Goal: Task Accomplishment & Management: Complete application form

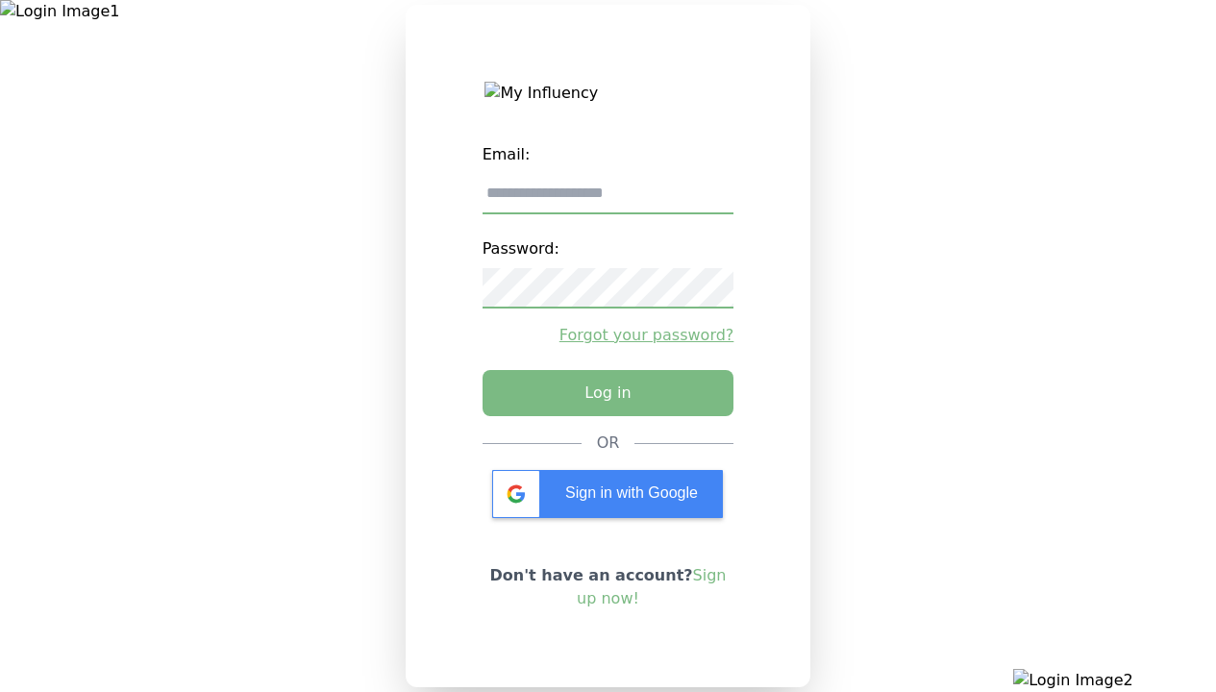
click at [607, 201] on input "email" at bounding box center [608, 194] width 252 height 40
type input "**********"
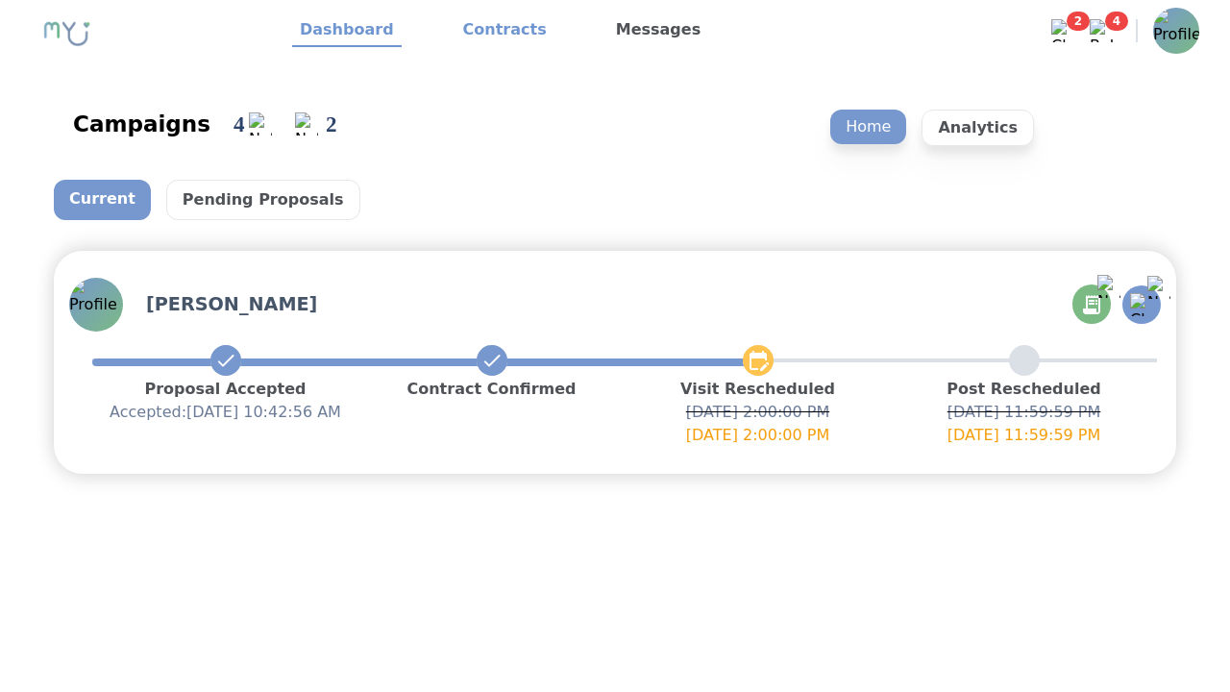
click at [493, 31] on link "Contracts" at bounding box center [505, 30] width 99 height 33
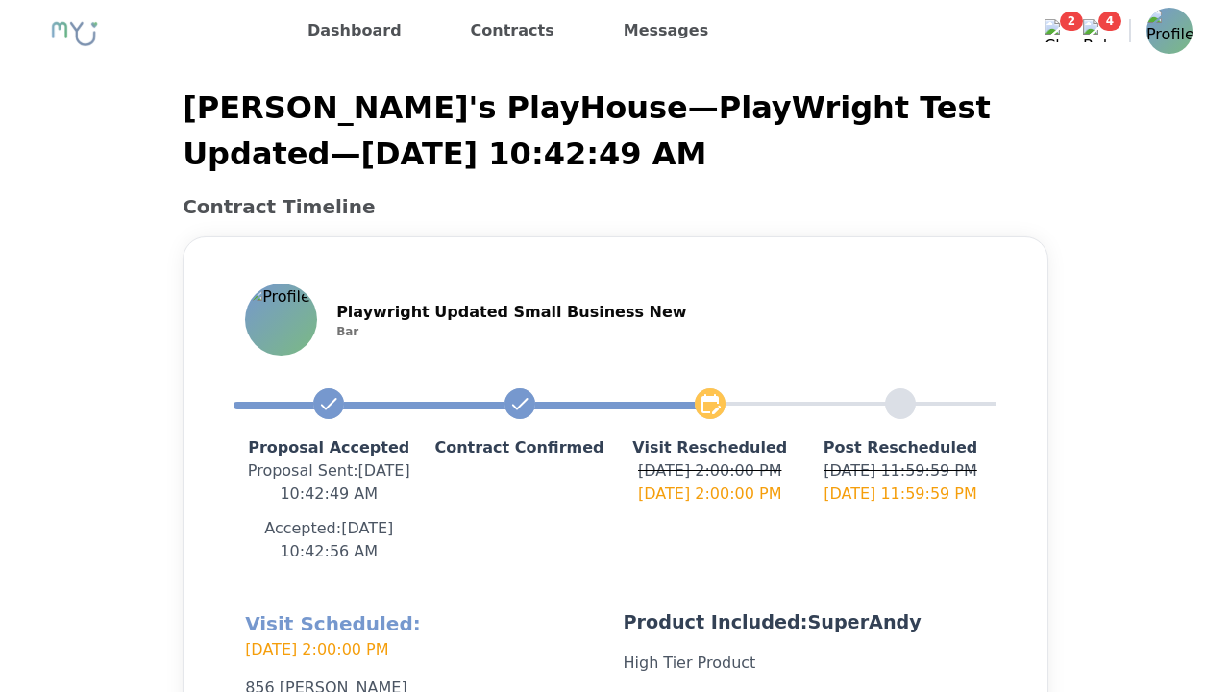
scroll to position [457, 0]
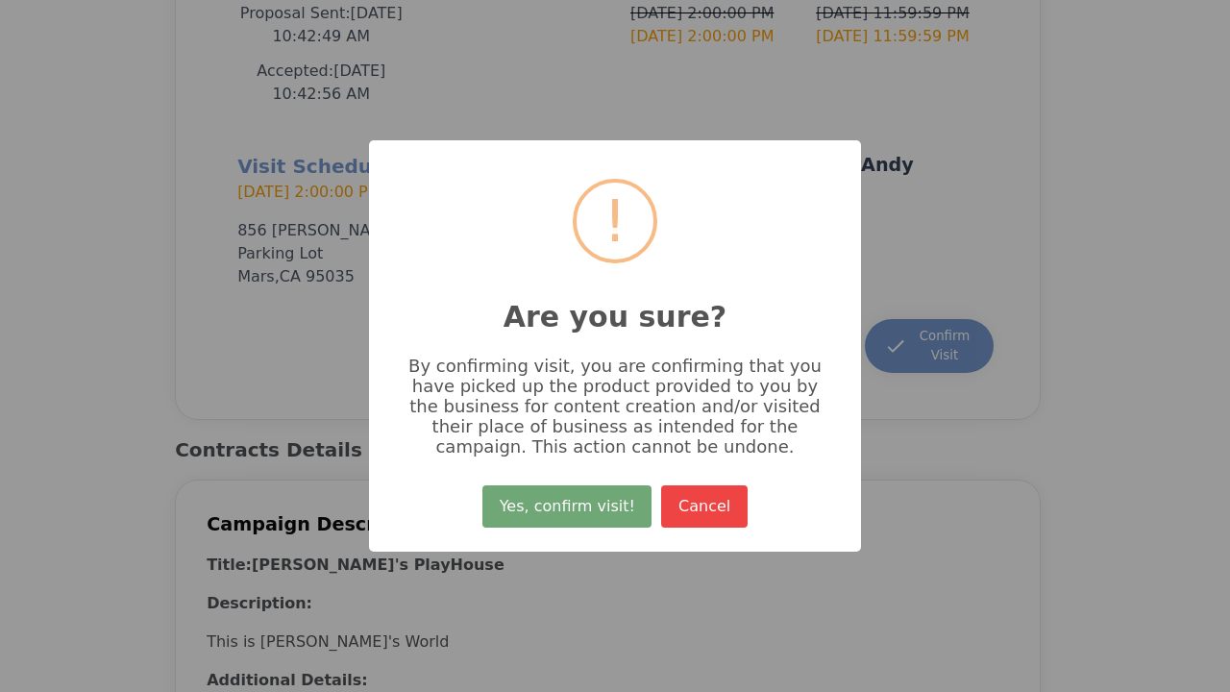
click at [570, 513] on button "Yes, confirm visit!" at bounding box center [566, 506] width 169 height 42
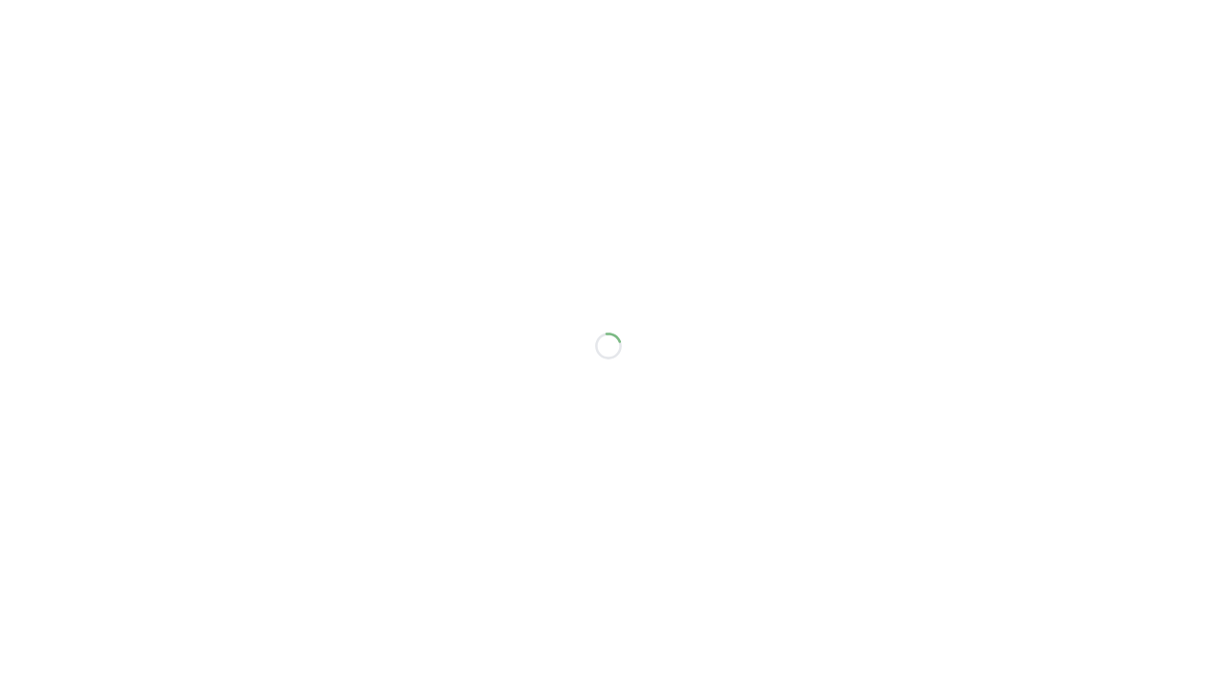
scroll to position [434, 0]
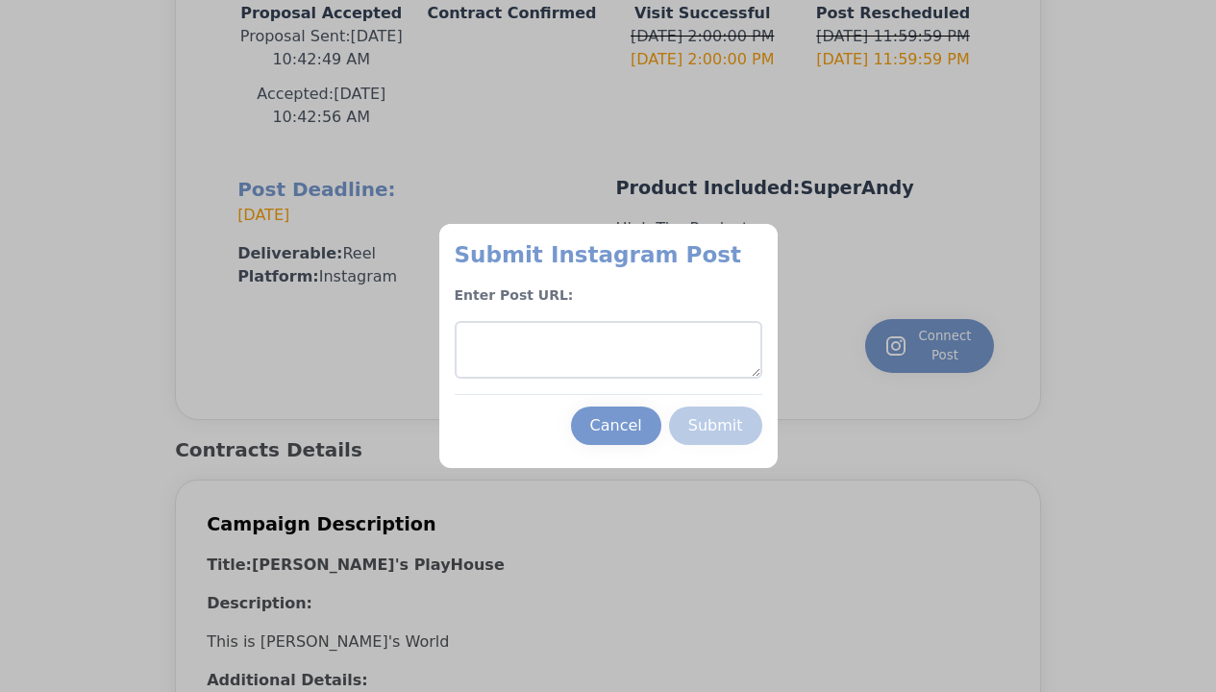
click at [607, 350] on textarea at bounding box center [609, 350] width 308 height 58
type textarea "**********"
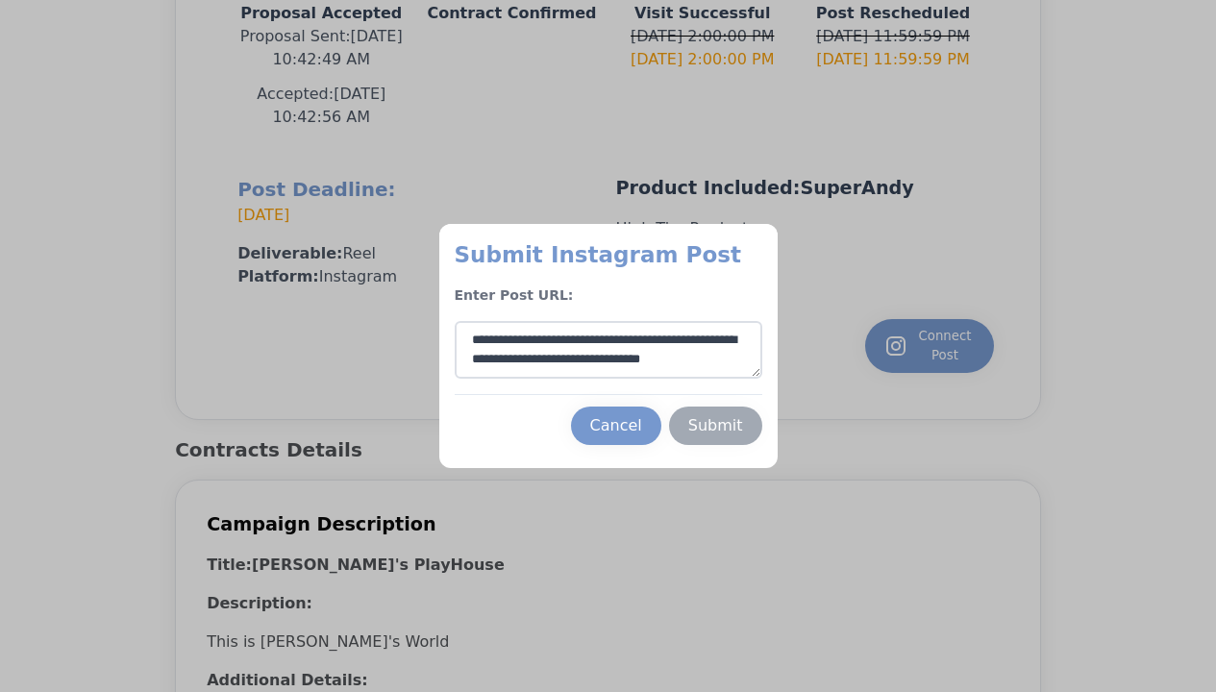
click at [715, 426] on div "Submit" at bounding box center [715, 425] width 55 height 23
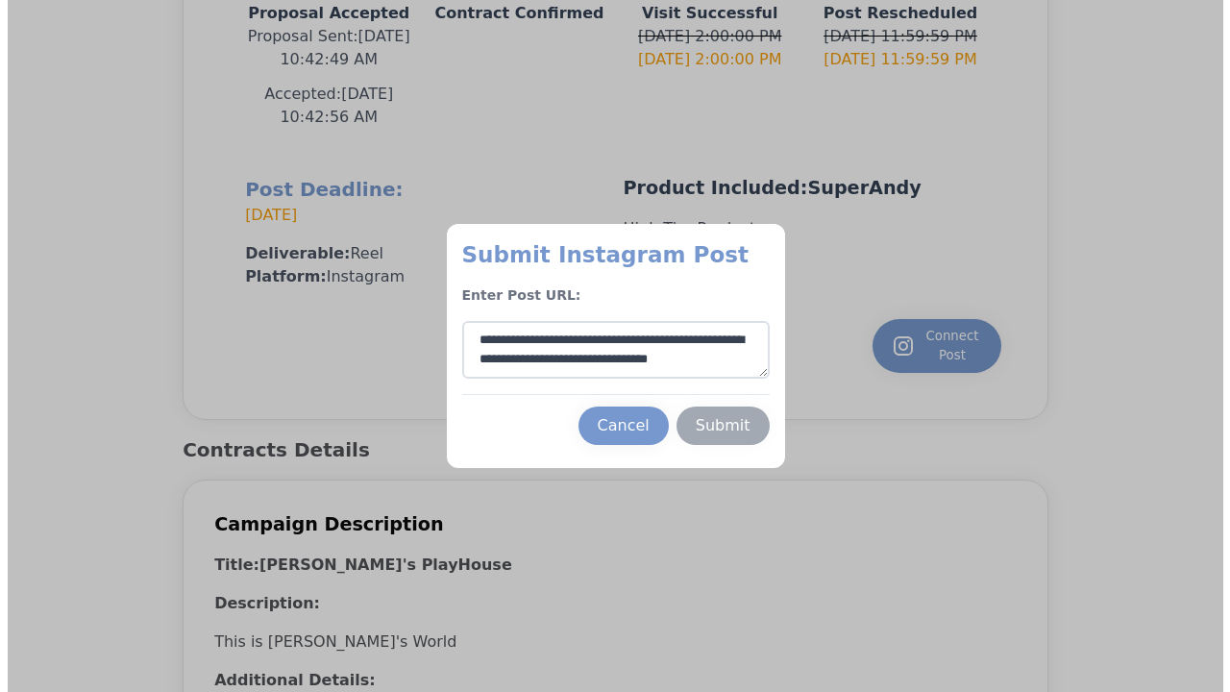
scroll to position [10, 0]
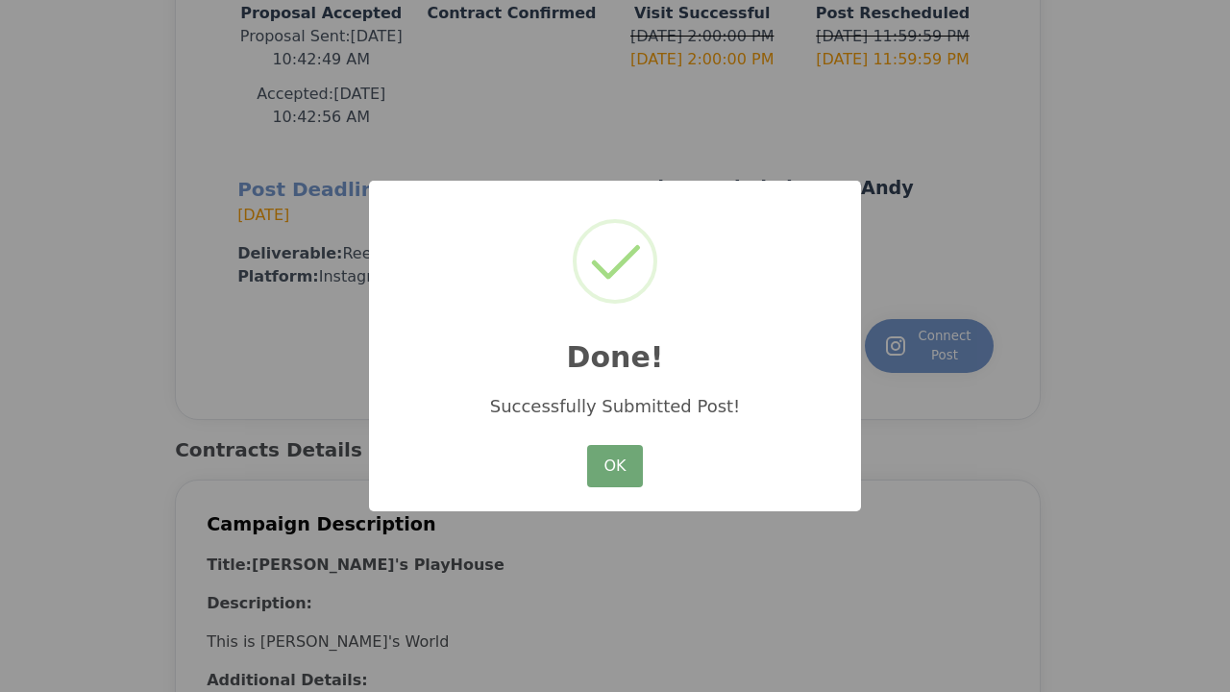
click at [615, 467] on button "OK" at bounding box center [615, 466] width 56 height 42
